Goal: Task Accomplishment & Management: Complete application form

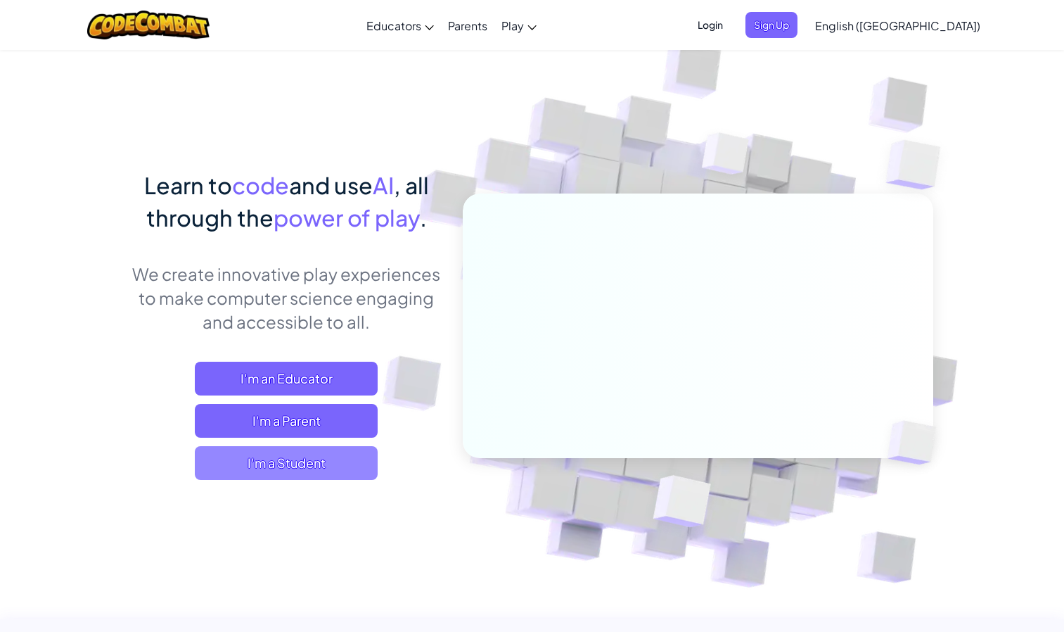
click at [323, 463] on span "I'm a Student" at bounding box center [286, 463] width 183 height 34
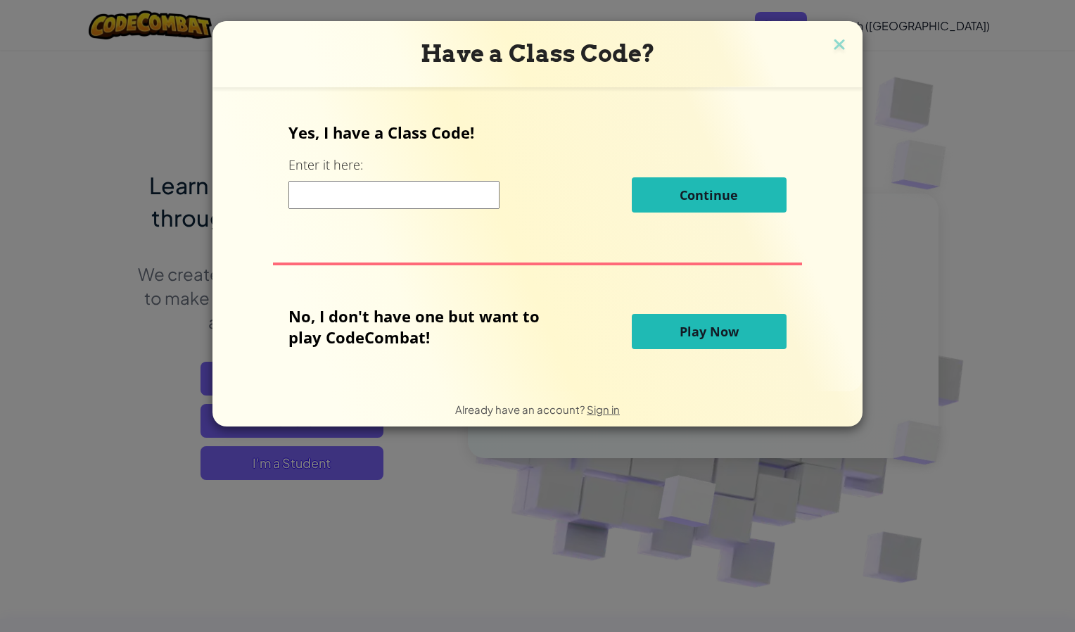
click at [681, 335] on span "Play Now" at bounding box center [708, 331] width 59 height 17
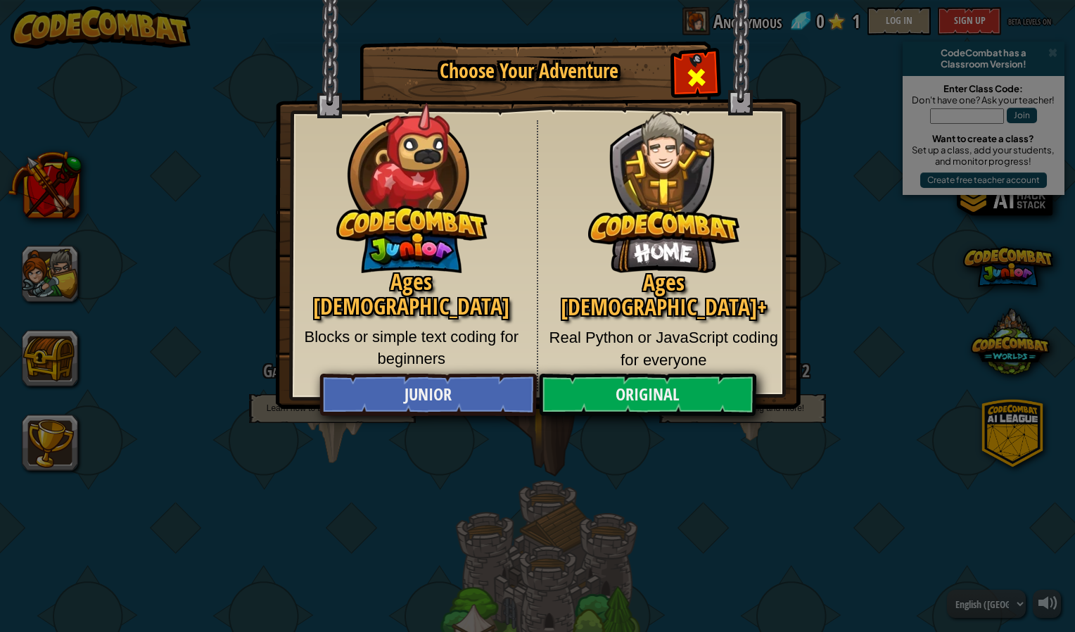
click at [695, 74] on span "Close modal" at bounding box center [696, 77] width 23 height 23
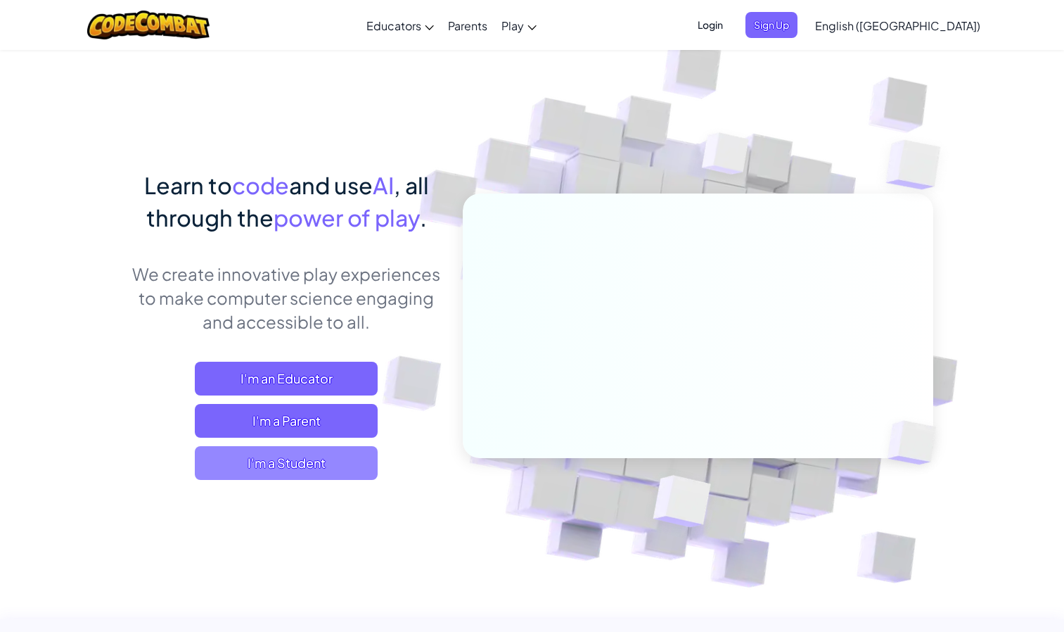
click at [250, 446] on span "I'm a Student" at bounding box center [286, 463] width 183 height 34
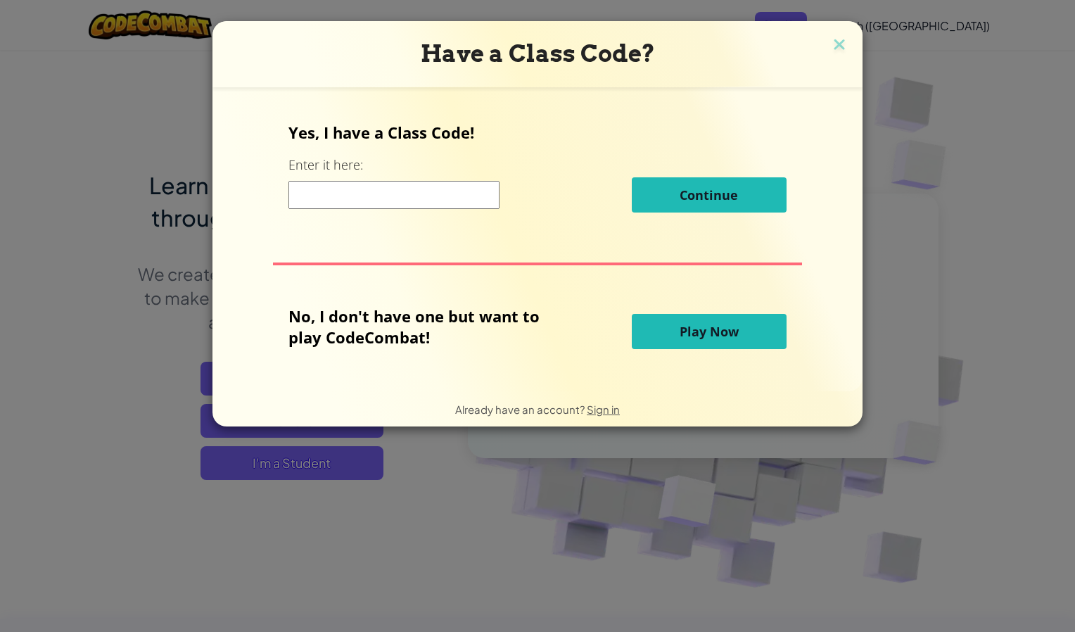
click at [358, 206] on input at bounding box center [393, 195] width 211 height 28
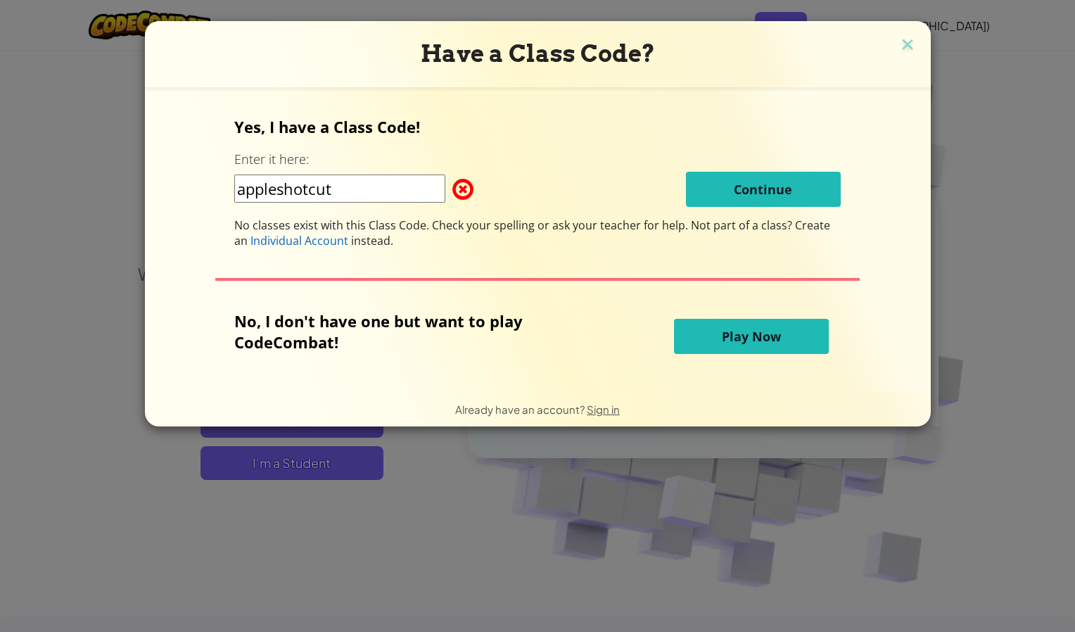
click at [686, 108] on div "Yes, I have a Class Code! Enter it here: appleshotcut Continue No classes exist…" at bounding box center [537, 239] width 757 height 276
click at [743, 210] on div "Yes, I have a Class Code! Enter it here: appleshotcut Continue No classes exist…" at bounding box center [537, 182] width 606 height 132
click at [388, 196] on input "appleshotcut" at bounding box center [339, 188] width 211 height 28
click at [246, 188] on input "appleshopcut" at bounding box center [339, 188] width 211 height 28
type input "Appleshopcut"
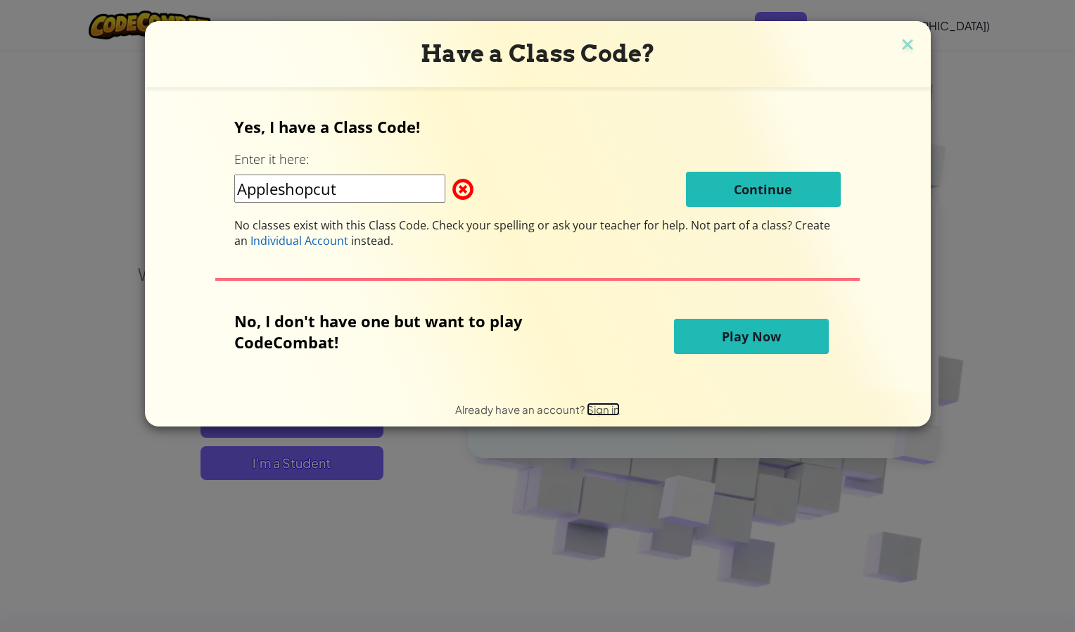
click at [610, 406] on span "Sign in" at bounding box center [603, 408] width 33 height 13
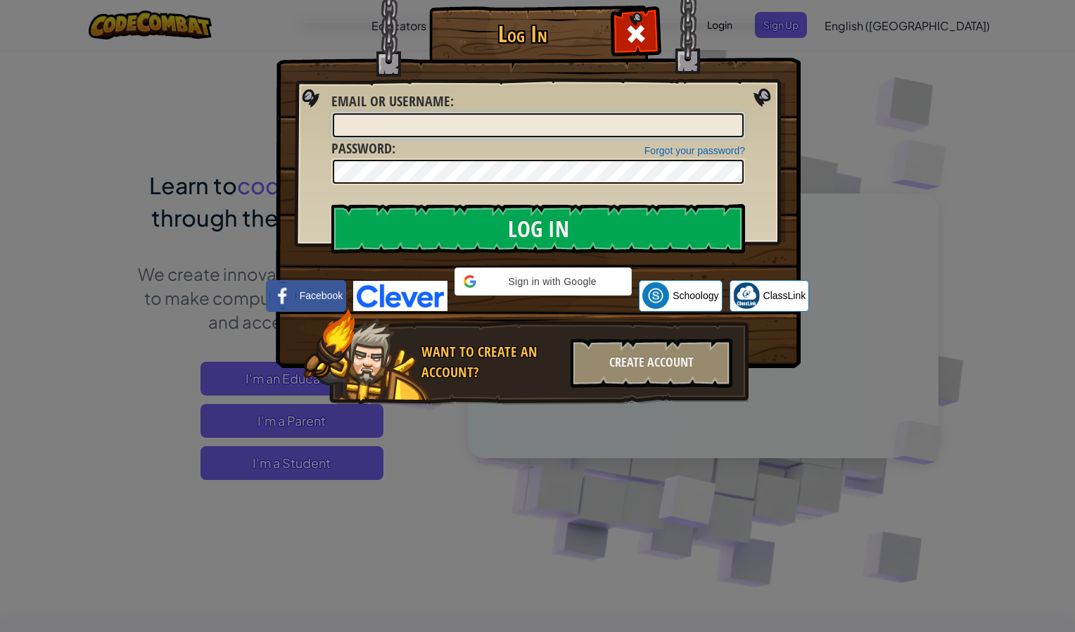
type input "[PERSON_NAME][EMAIL_ADDRESS][DOMAIN_NAME]"
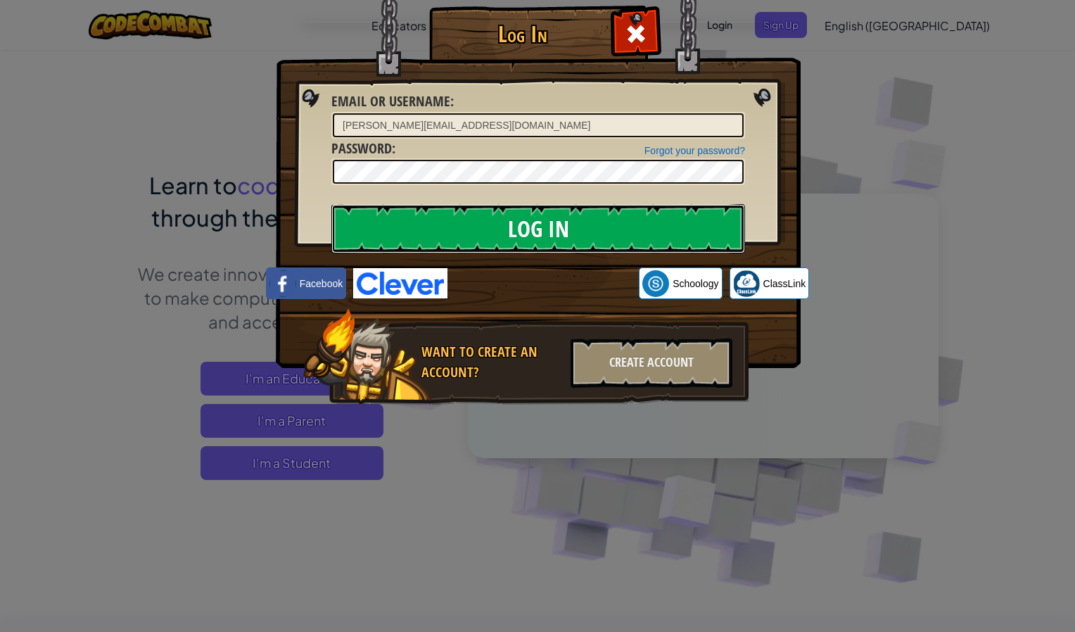
click at [627, 224] on input "Log In" at bounding box center [538, 228] width 414 height 49
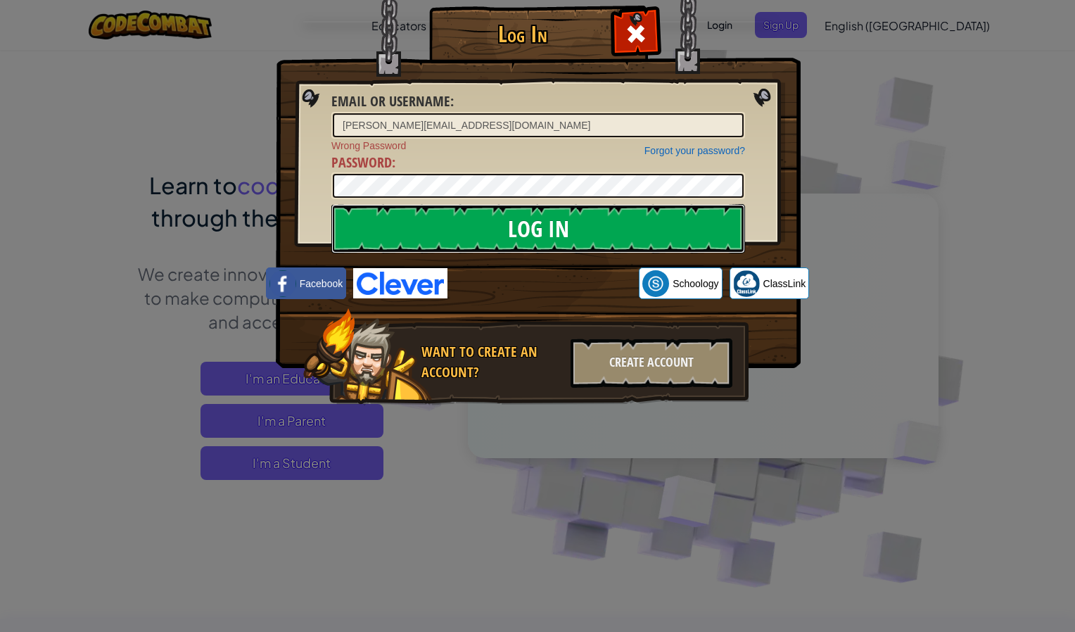
click at [538, 231] on input "Log In" at bounding box center [538, 228] width 414 height 49
click at [574, 224] on input "Log In" at bounding box center [538, 228] width 414 height 49
click at [546, 229] on input "Log In" at bounding box center [538, 228] width 414 height 49
click at [468, 216] on input "Log In" at bounding box center [538, 228] width 414 height 49
